Goal: Navigation & Orientation: Go to known website

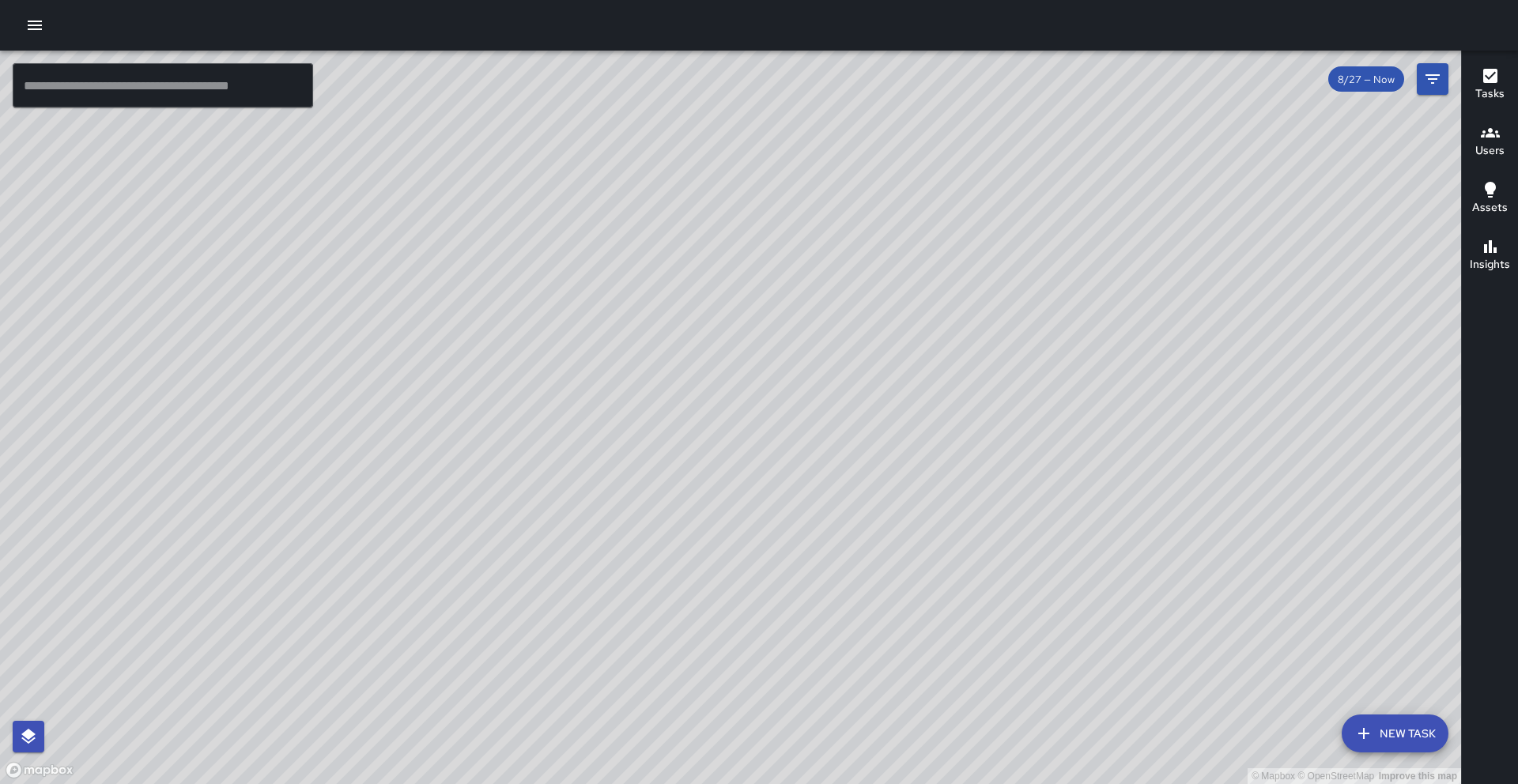
scroll to position [14250, 0]
click at [143, 144] on div "© Mapbox © OpenStreetMap Improve this map" at bounding box center [730, 417] width 1462 height 733
click at [1127, 10] on div at bounding box center [759, 25] width 1518 height 51
